Goal: Information Seeking & Learning: Learn about a topic

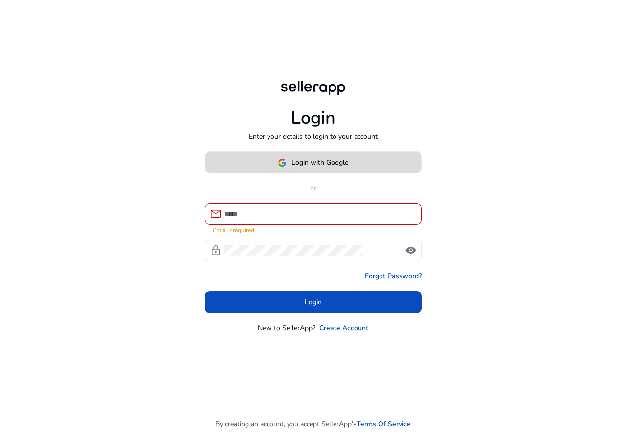
click at [281, 166] on img at bounding box center [282, 162] width 9 height 9
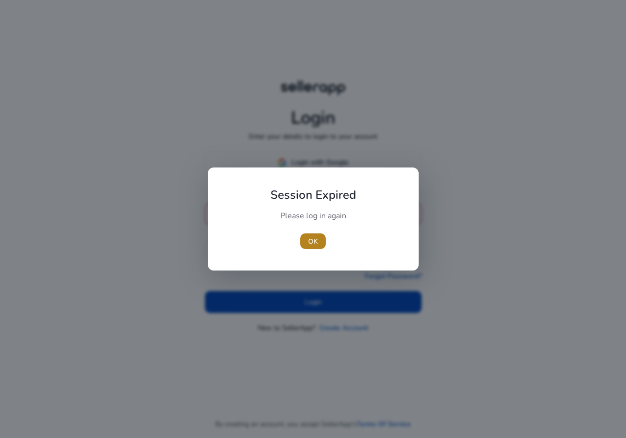
click at [308, 245] on span "OK" at bounding box center [313, 242] width 10 height 10
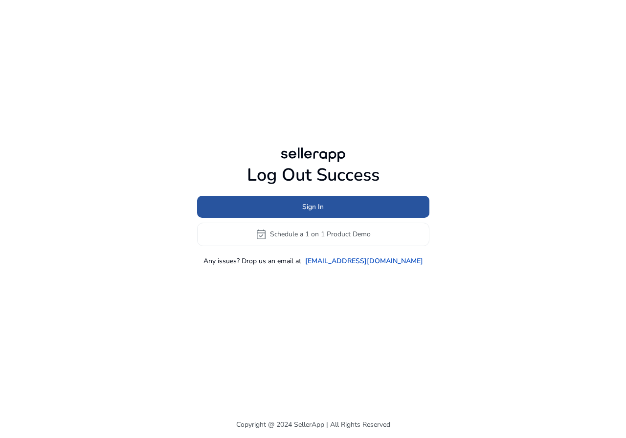
click at [283, 207] on span at bounding box center [313, 206] width 232 height 23
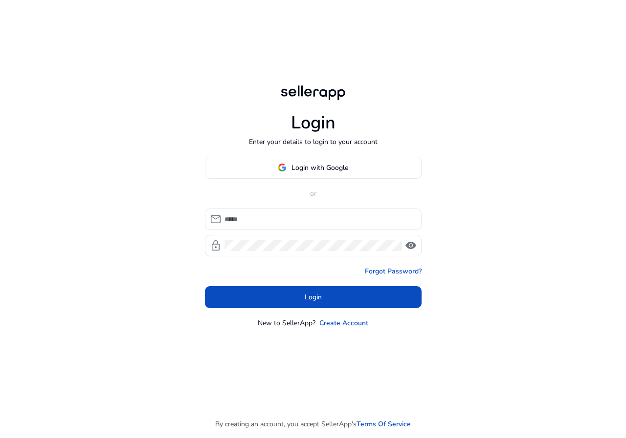
click at [304, 154] on div "Login Enter your details to login to your account Login with Google or mail loc…" at bounding box center [313, 206] width 232 height 412
click at [309, 161] on span at bounding box center [313, 167] width 216 height 23
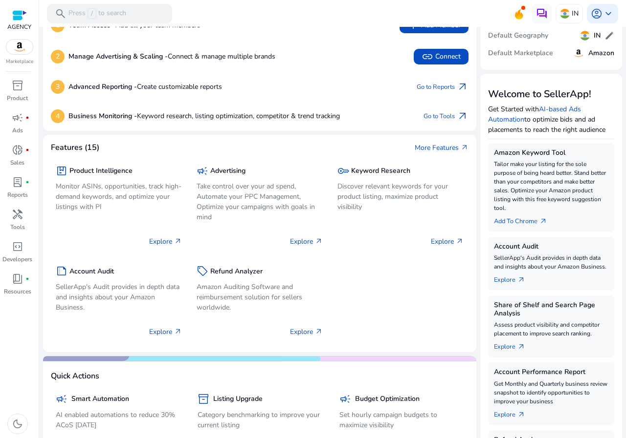
scroll to position [98, 0]
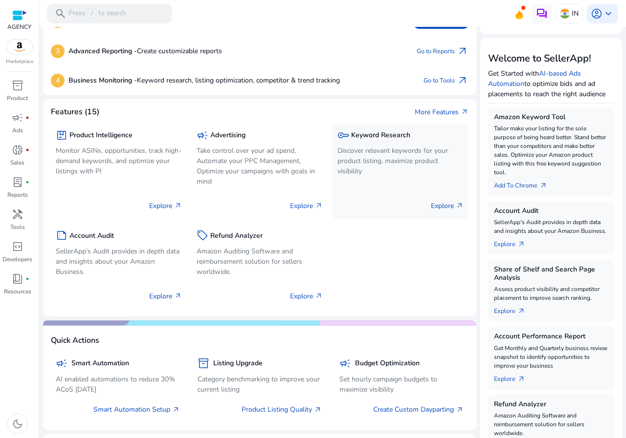
click at [429, 163] on p "Discover relevant keywords for your product listing, maximize product visibility" at bounding box center [400, 161] width 126 height 31
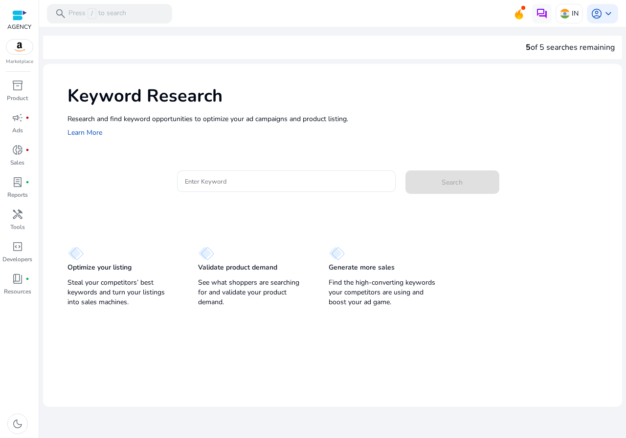
click at [226, 146] on div "Keyword Research Research and find keyword opportunities to optimize your [PERS…" at bounding box center [332, 111] width 579 height 94
click at [226, 173] on div at bounding box center [286, 182] width 203 height 22
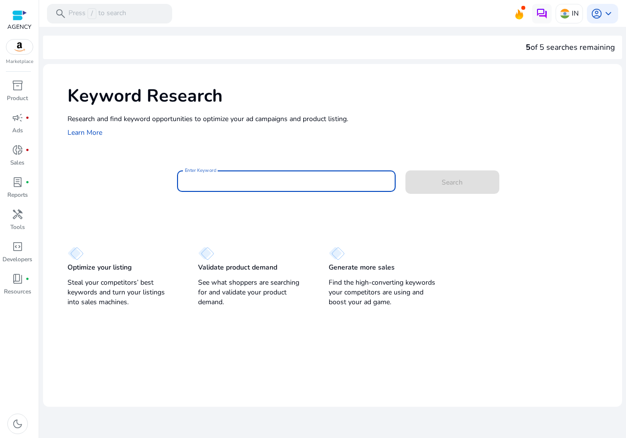
click at [231, 181] on input "Enter Keyword" at bounding box center [286, 181] width 203 height 11
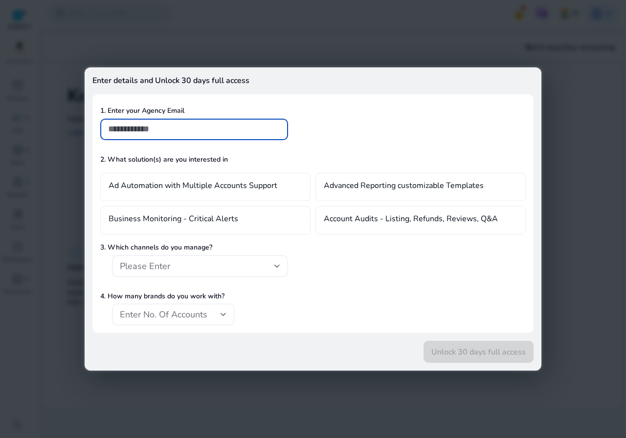
click at [93, 142] on div "Enter details and Unlock 30 days full access 1. Enter your Agency Email 2. What…" at bounding box center [313, 219] width 456 height 304
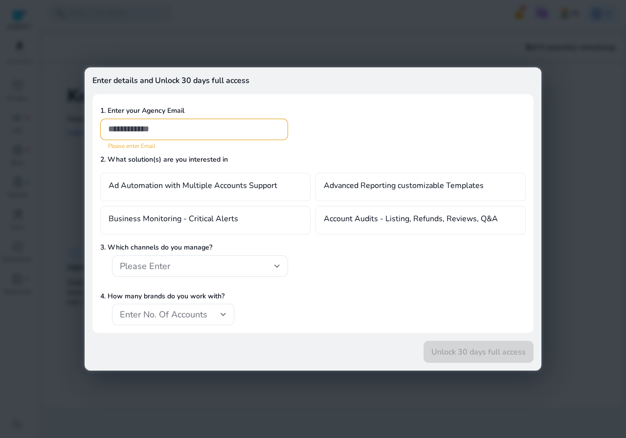
click at [81, 138] on div at bounding box center [313, 219] width 626 height 438
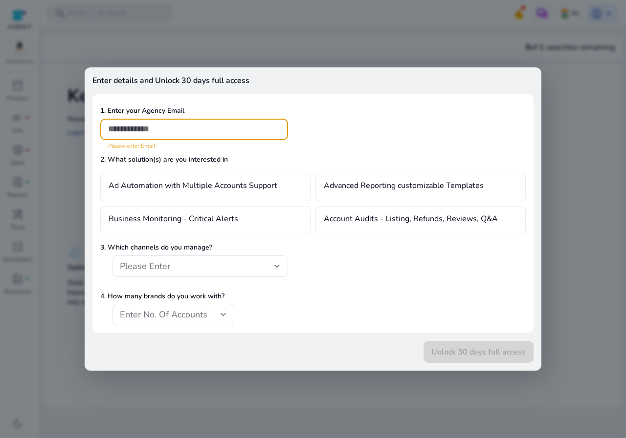
click at [78, 129] on div at bounding box center [313, 219] width 626 height 438
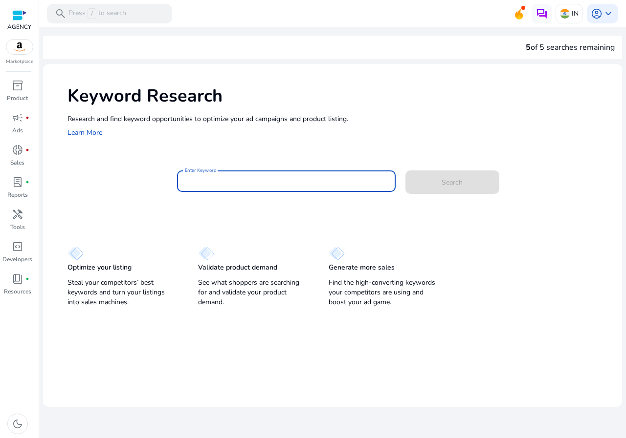
click at [198, 179] on input "Enter Keyword" at bounding box center [286, 181] width 203 height 11
type input "**********"
click at [405, 171] on button "Search" at bounding box center [452, 182] width 94 height 23
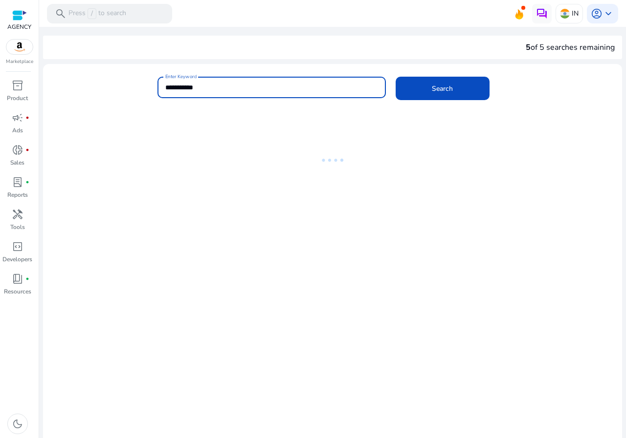
click at [206, 87] on input "**********" at bounding box center [271, 87] width 213 height 11
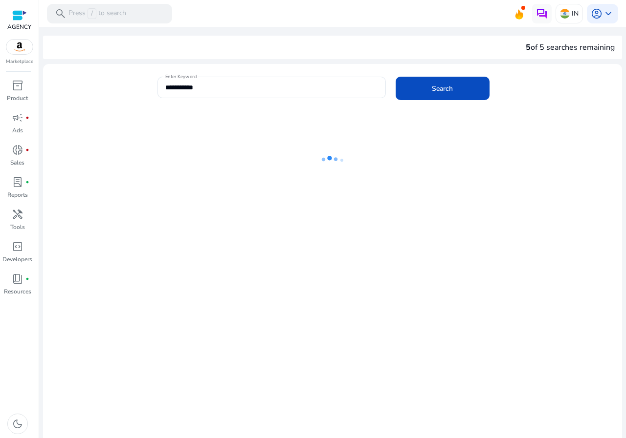
drag, startPoint x: 237, startPoint y: 23, endPoint x: 205, endPoint y: 64, distance: 51.5
click at [73, 36] on mat-sidenav-content "**********" at bounding box center [332, 219] width 586 height 438
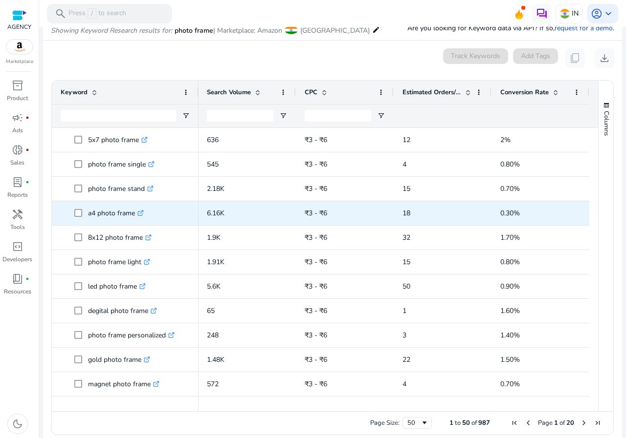
scroll to position [733, 0]
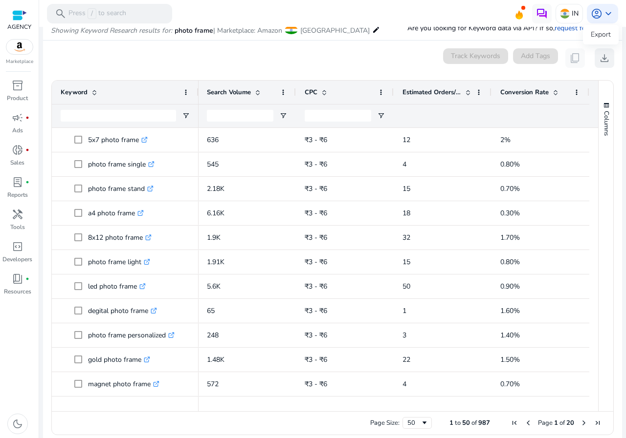
click at [605, 57] on span "download" at bounding box center [604, 58] width 12 height 12
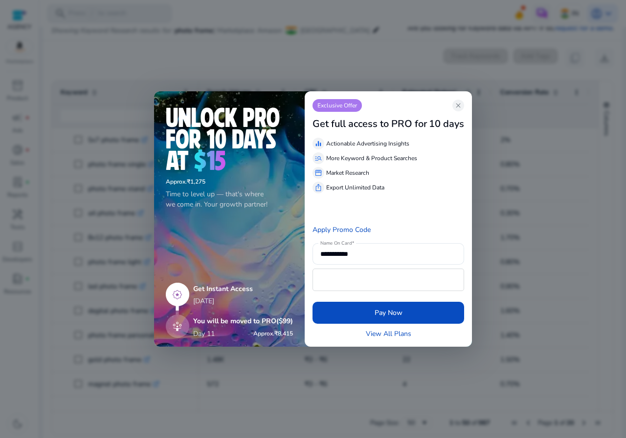
click at [452, 103] on div "Exclusive Offer close" at bounding box center [388, 105] width 152 height 13
click at [461, 109] on span "close" at bounding box center [458, 106] width 8 height 8
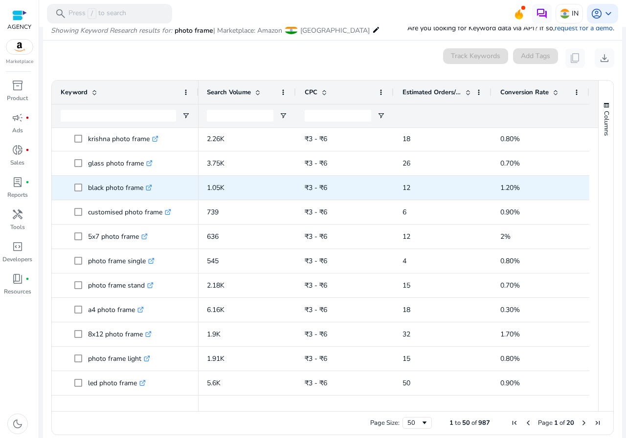
scroll to position [586, 0]
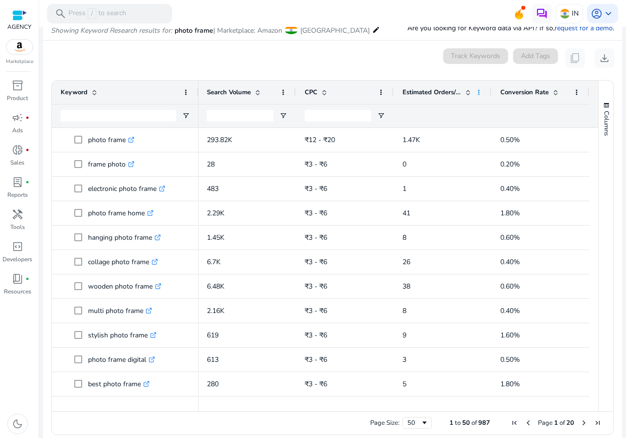
click at [475, 92] on span at bounding box center [479, 92] width 8 height 8
click at [465, 90] on span at bounding box center [468, 92] width 8 height 8
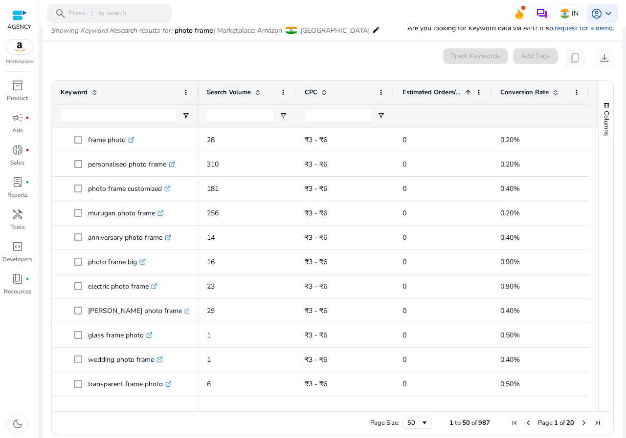
click at [465, 90] on span at bounding box center [468, 92] width 8 height 8
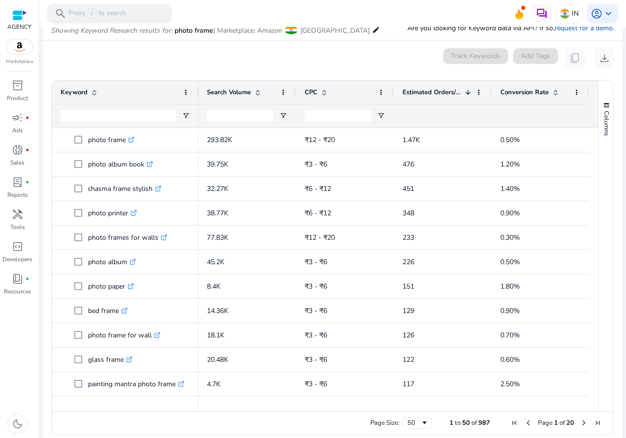
click at [479, 92] on div "Estimated Orders/Month 1" at bounding box center [442, 92] width 98 height 23
click at [476, 91] on span at bounding box center [479, 92] width 8 height 8
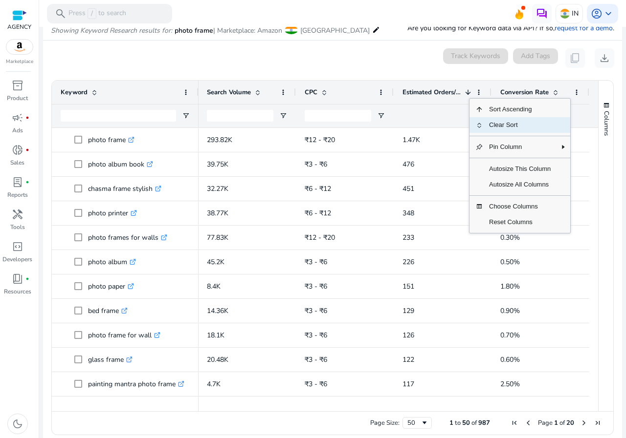
click at [497, 125] on span "Clear Sort" at bounding box center [519, 125] width 73 height 16
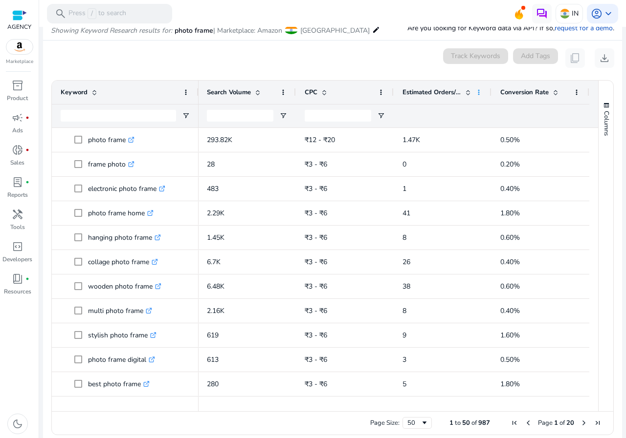
click at [475, 89] on span at bounding box center [479, 92] width 8 height 8
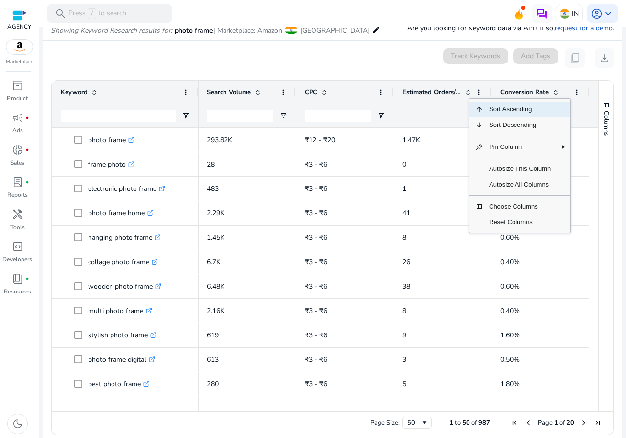
click at [490, 110] on span "Sort Ascending" at bounding box center [519, 110] width 73 height 16
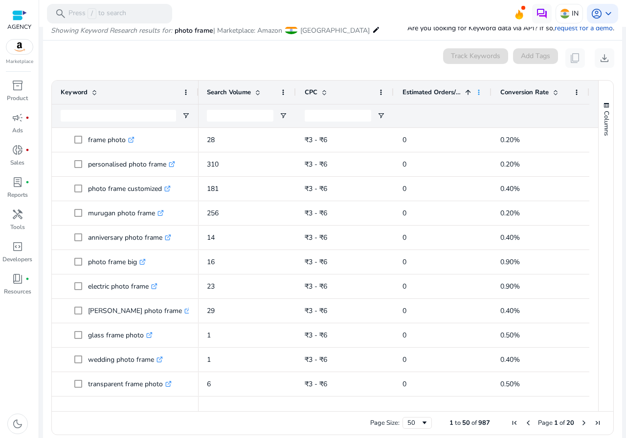
click at [475, 93] on span at bounding box center [479, 92] width 8 height 8
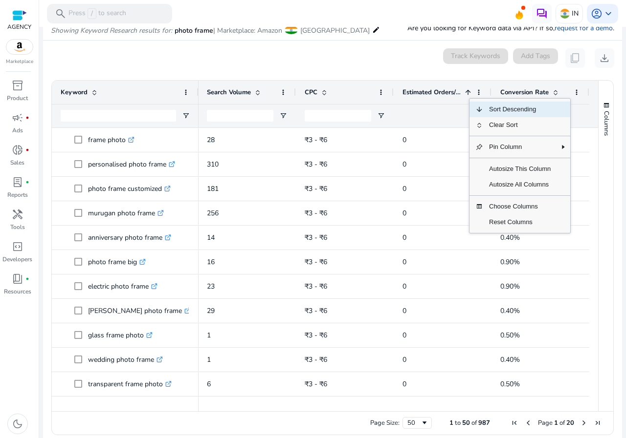
click at [486, 108] on span "Sort Descending" at bounding box center [519, 110] width 73 height 16
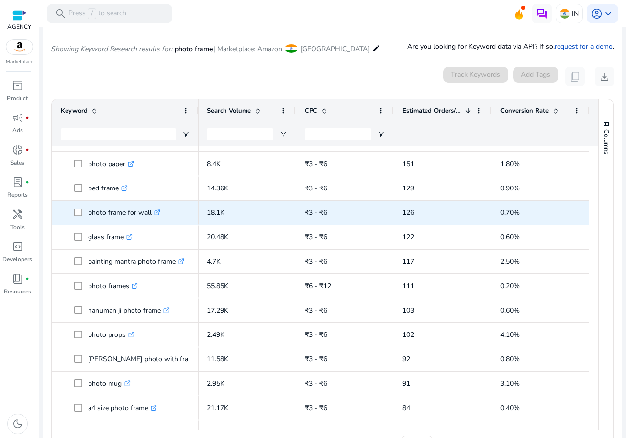
scroll to position [147, 0]
